Goal: Navigation & Orientation: Find specific page/section

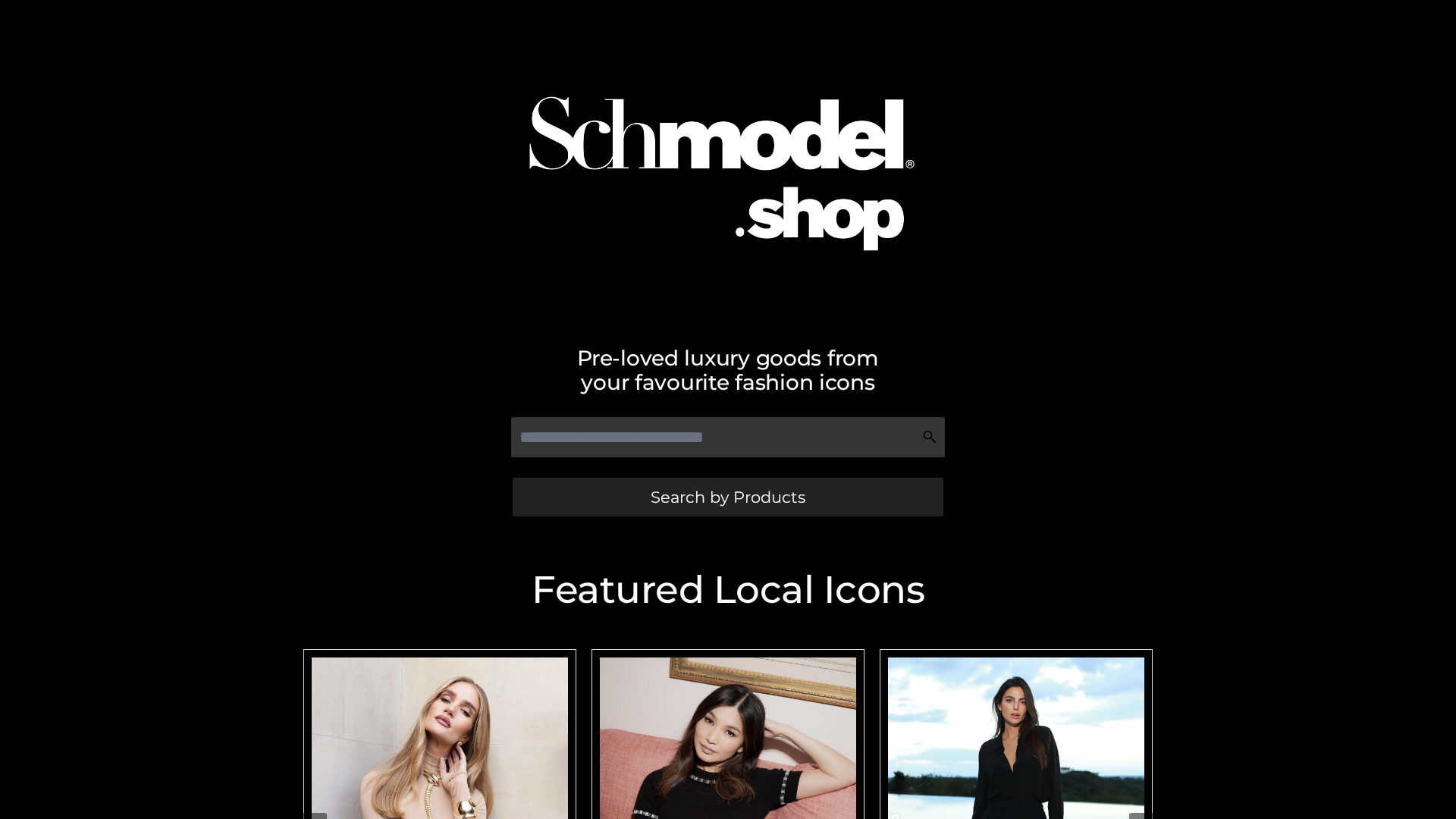
click at [727, 497] on span "Search by Products" at bounding box center [727, 497] width 155 height 16
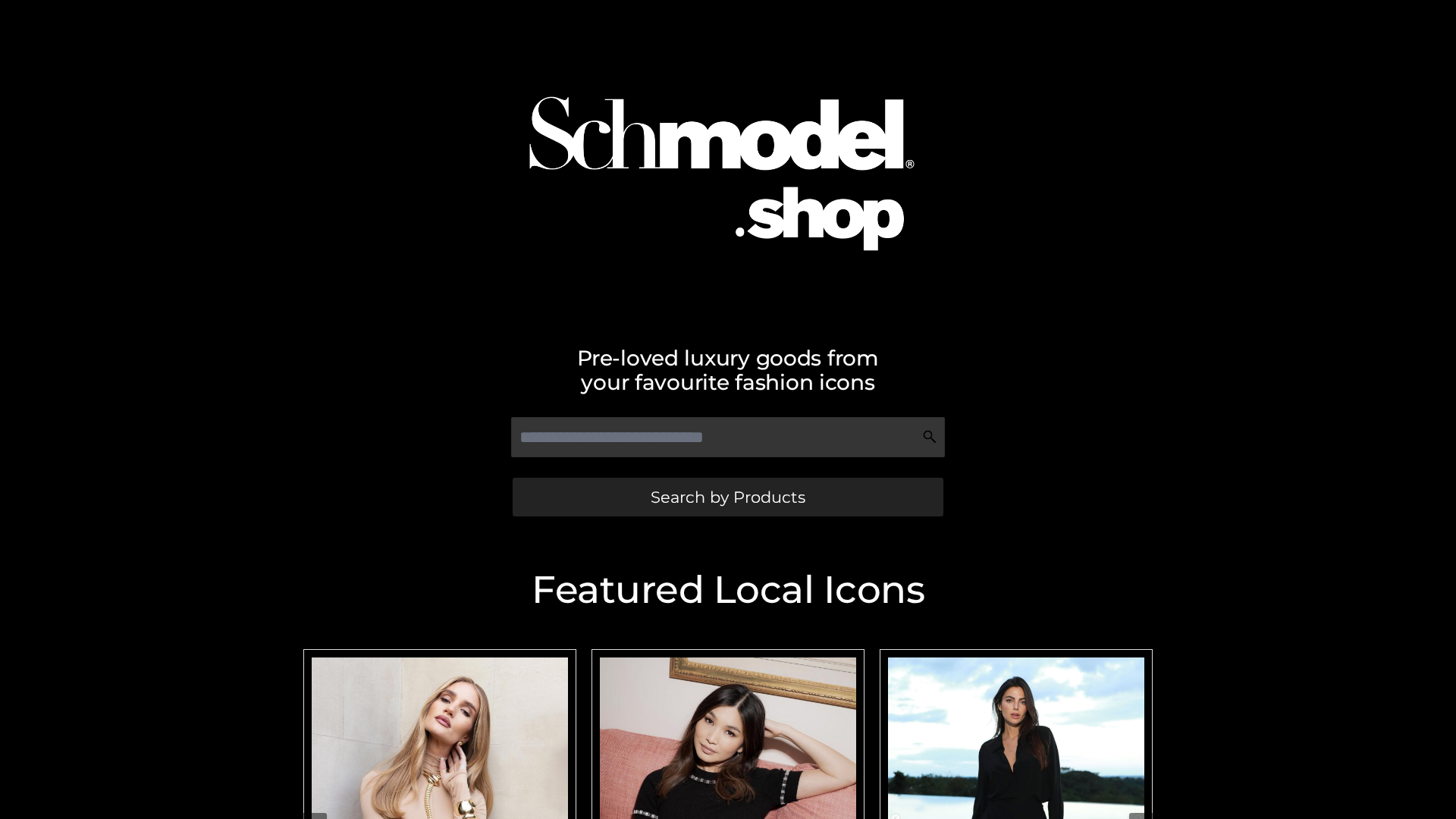
click at [727, 497] on span "Search by Products" at bounding box center [727, 497] width 155 height 16
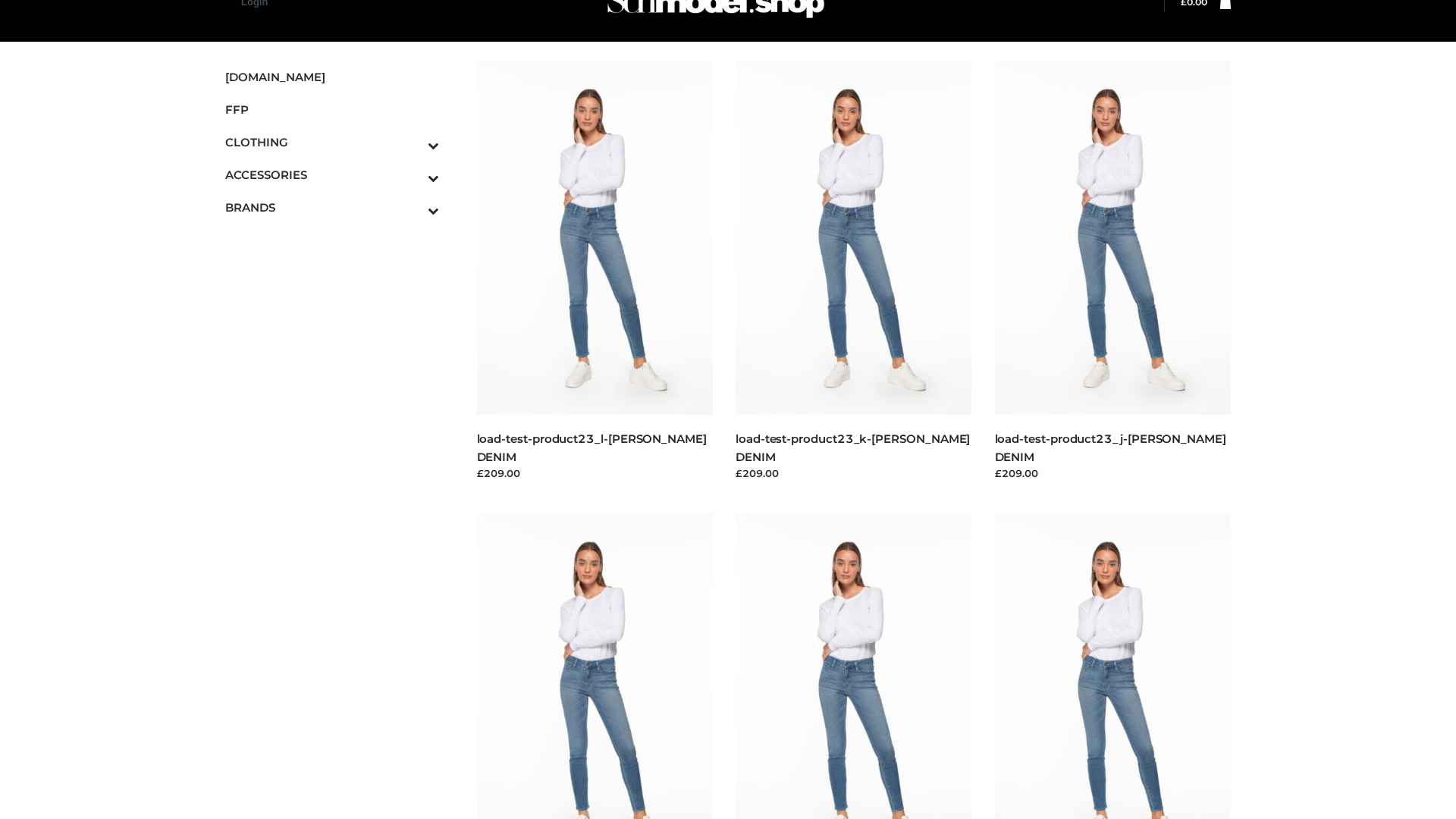
scroll to position [38, 0]
